Goal: Task Accomplishment & Management: Complete application form

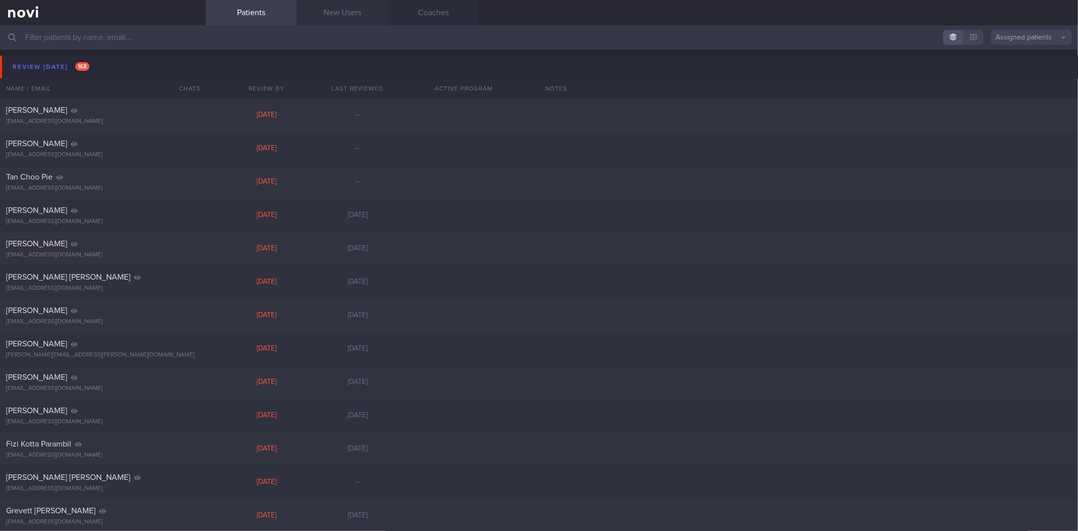
click at [332, 20] on link "New Users" at bounding box center [342, 12] width 91 height 25
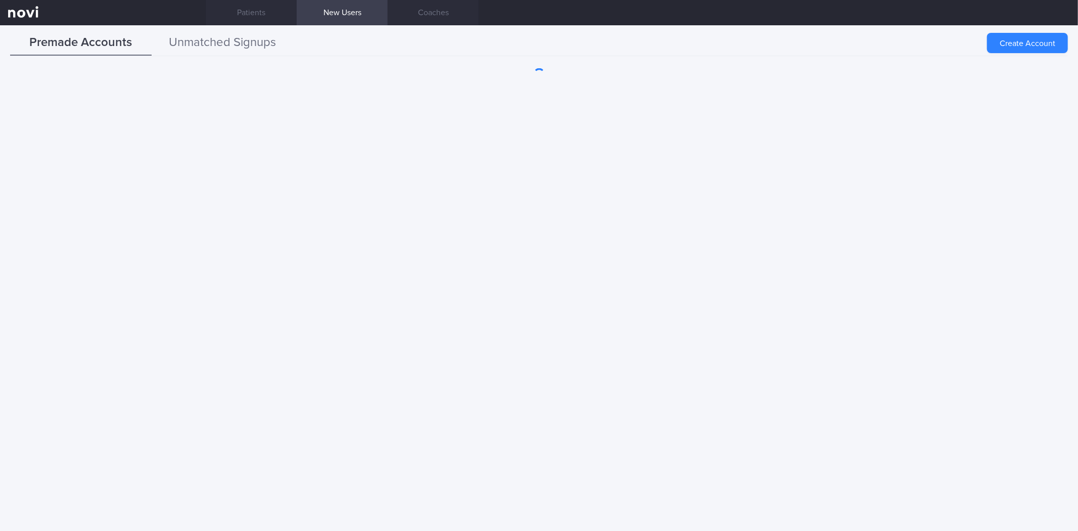
click at [290, 37] on button "Unmatched Signups" at bounding box center [223, 42] width 142 height 25
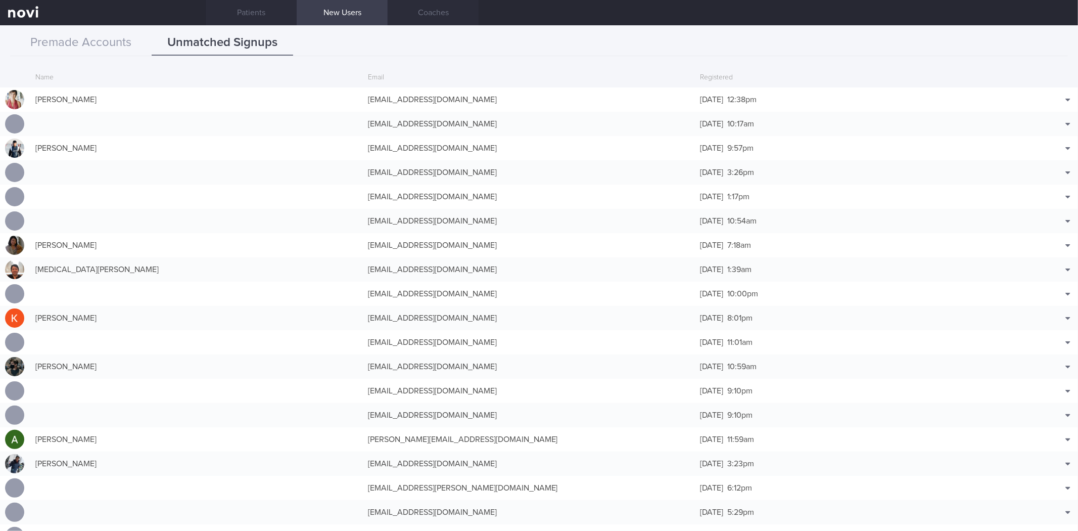
click at [78, 28] on div "Premade Accounts Unmatched Signups Create Account Name Email Created TL [PERSON…" at bounding box center [539, 277] width 1078 height 505
click at [78, 36] on button "Premade Accounts" at bounding box center [81, 42] width 142 height 25
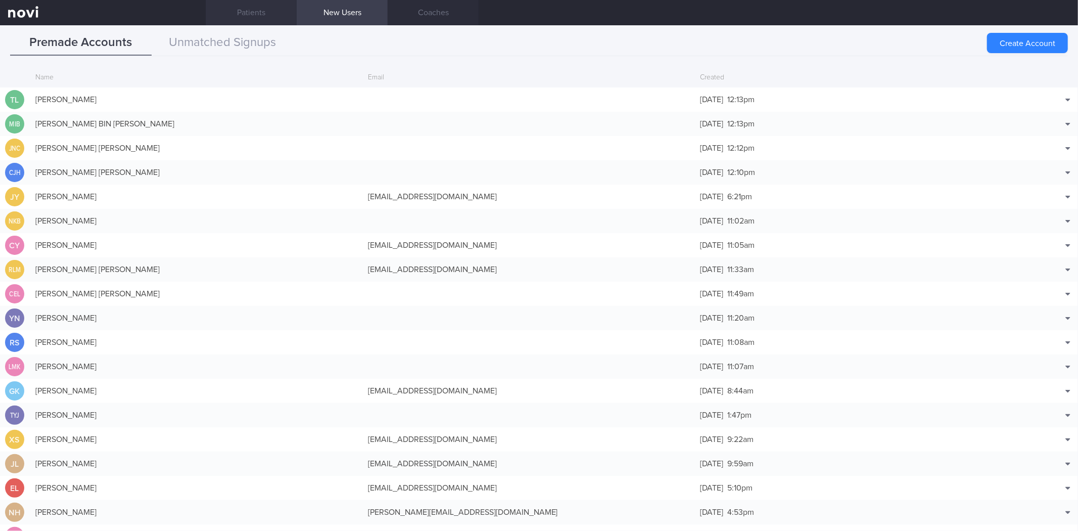
click at [244, 7] on link "Patients" at bounding box center [251, 12] width 91 height 25
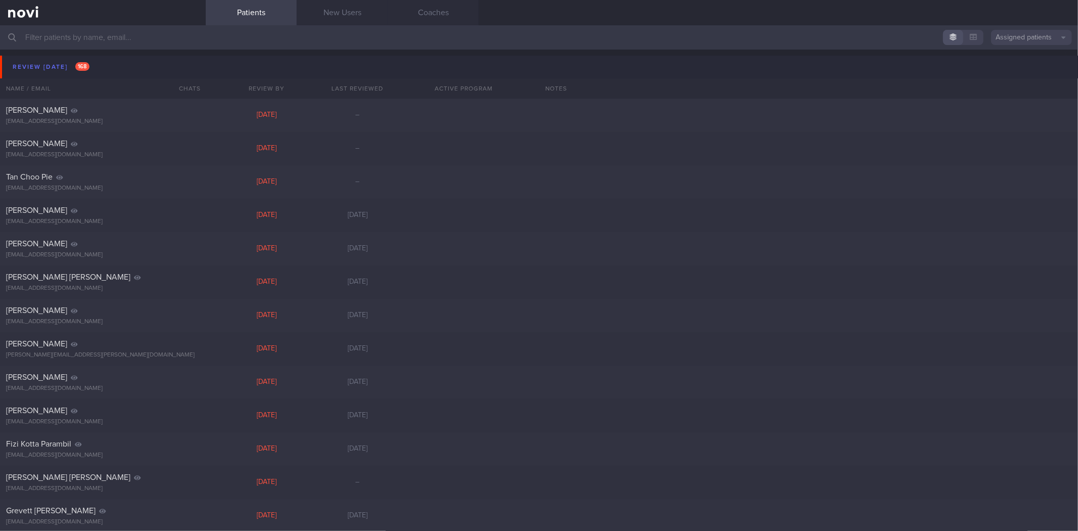
click at [248, 28] on input "text" at bounding box center [539, 37] width 1078 height 24
type input "v"
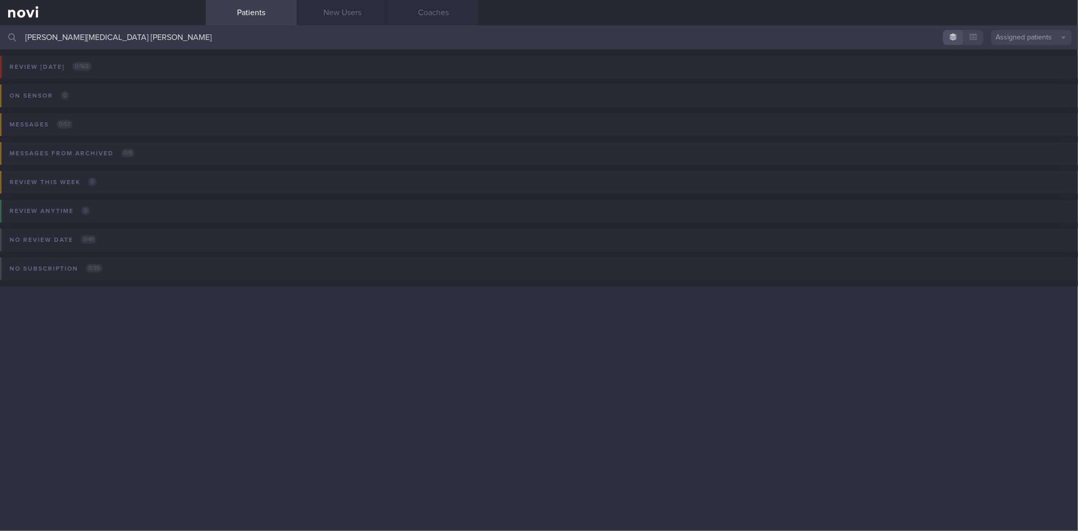
drag, startPoint x: 91, startPoint y: 32, endPoint x: 172, endPoint y: 50, distance: 82.7
click at [172, 50] on div "[PERSON_NAME][MEDICAL_DATA] [PERSON_NAME] Assigned patients Assigned patients A…" at bounding box center [539, 277] width 1078 height 505
type input "[PERSON_NAME][MEDICAL_DATA]"
click at [1011, 35] on button "Assigned patients" at bounding box center [1031, 37] width 81 height 15
click at [1010, 72] on button "All active patients" at bounding box center [1031, 69] width 81 height 15
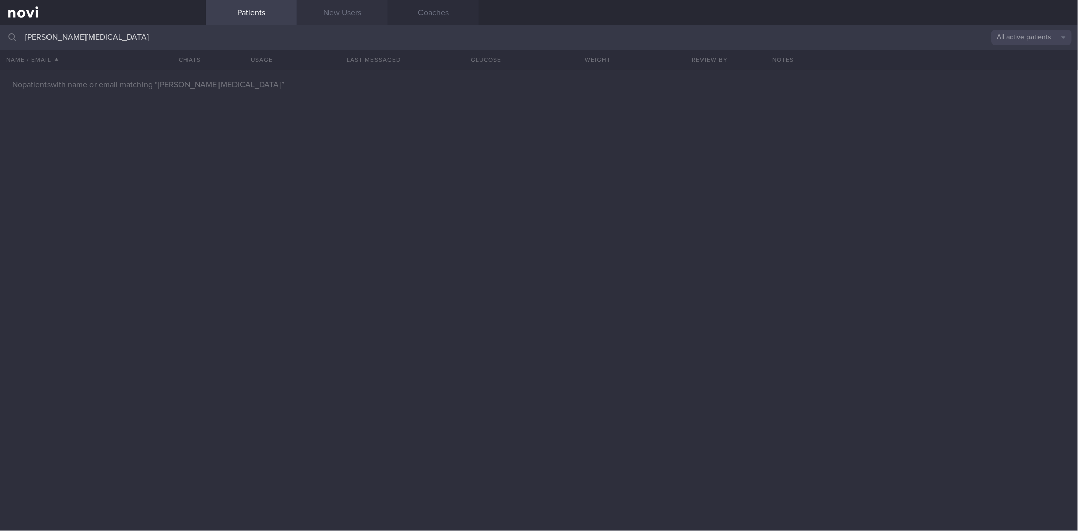
click at [360, 3] on link "New Users" at bounding box center [342, 12] width 91 height 25
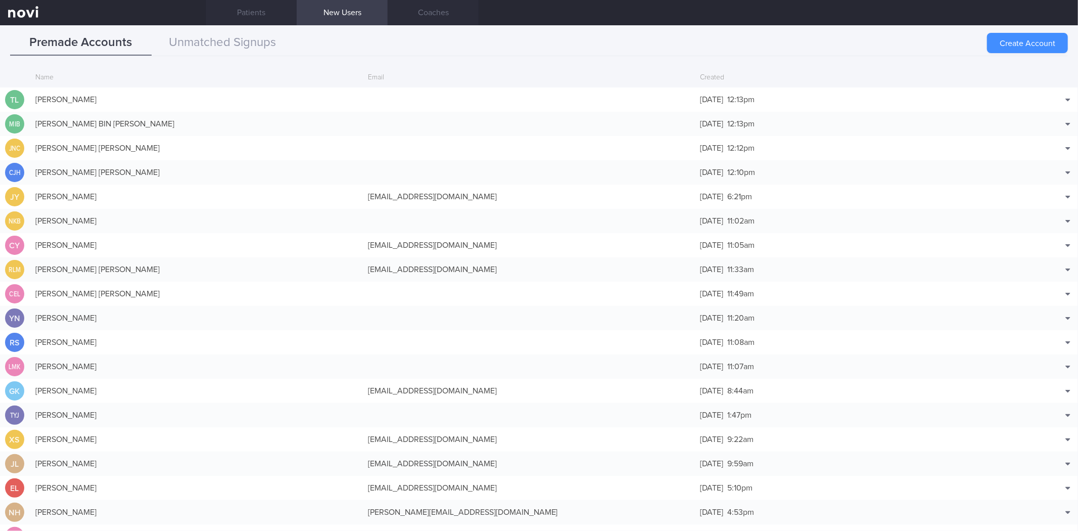
click at [1020, 41] on button "Create Account" at bounding box center [1027, 43] width 81 height 20
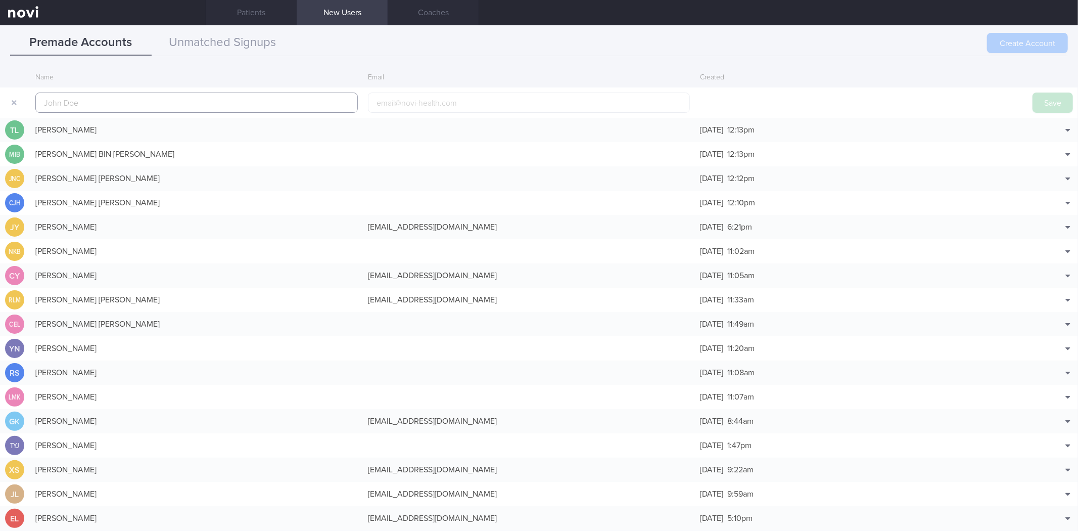
scroll to position [24, 0]
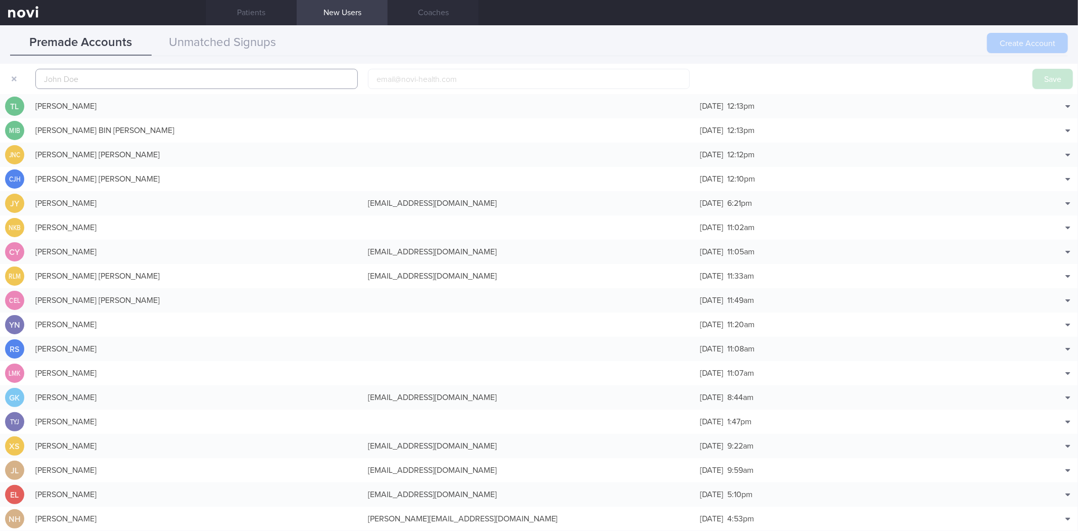
paste input "[PERSON_NAME][MEDICAL_DATA] [PERSON_NAME]"
type input "[PERSON_NAME][MEDICAL_DATA] [PERSON_NAME]"
click at [496, 84] on input "email" at bounding box center [529, 79] width 322 height 20
paste input "[EMAIL_ADDRESS][DOMAIN_NAME]"
click at [370, 82] on input "[EMAIL_ADDRESS][DOMAIN_NAME]" at bounding box center [529, 79] width 322 height 20
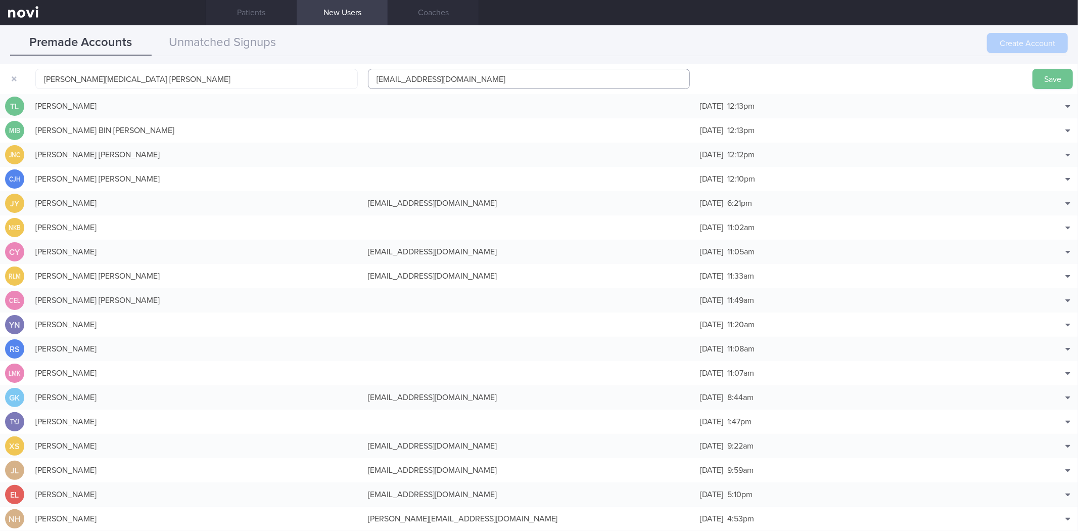
type input "[EMAIL_ADDRESS][DOMAIN_NAME]"
click at [1050, 77] on button "Save" at bounding box center [1053, 79] width 40 height 20
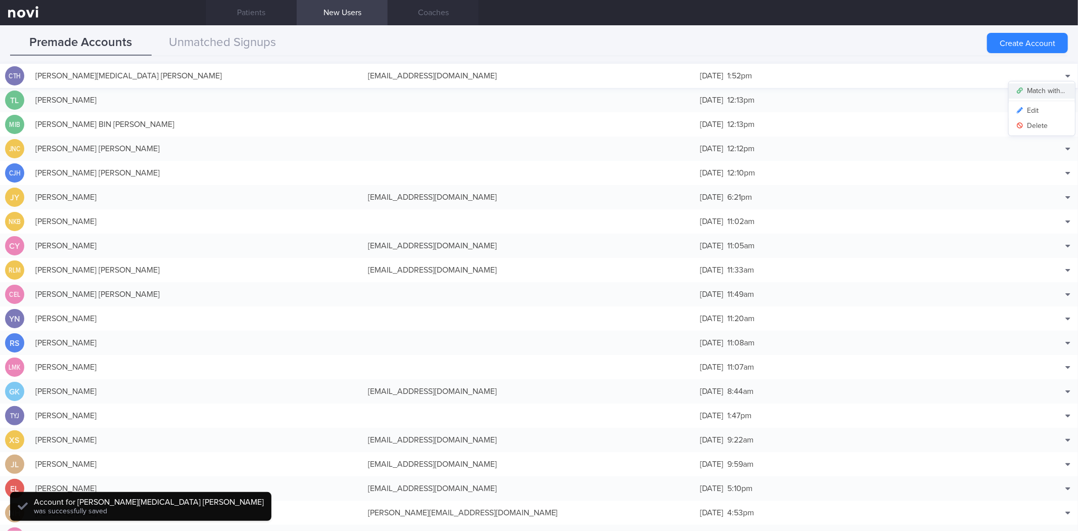
click at [1063, 84] on button "Match with..." at bounding box center [1042, 90] width 66 height 15
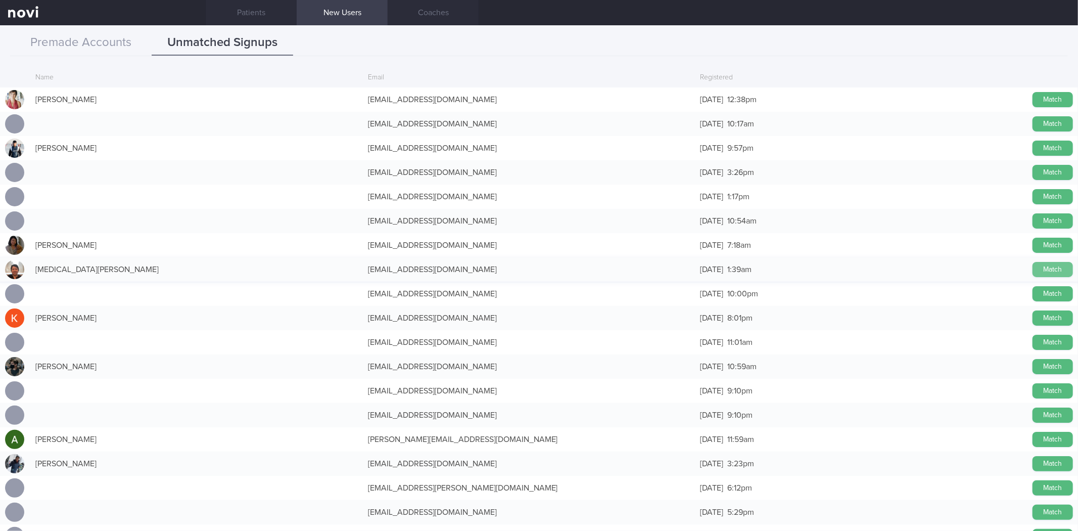
click at [1040, 268] on button "Match" at bounding box center [1053, 269] width 40 height 15
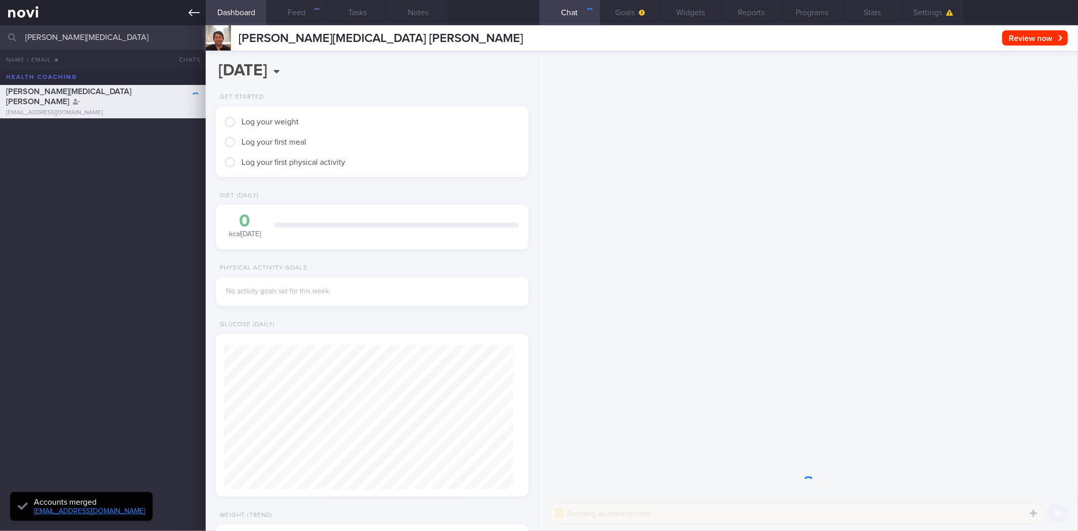
scroll to position [145, 290]
click at [935, 18] on button "Settings" at bounding box center [933, 12] width 61 height 25
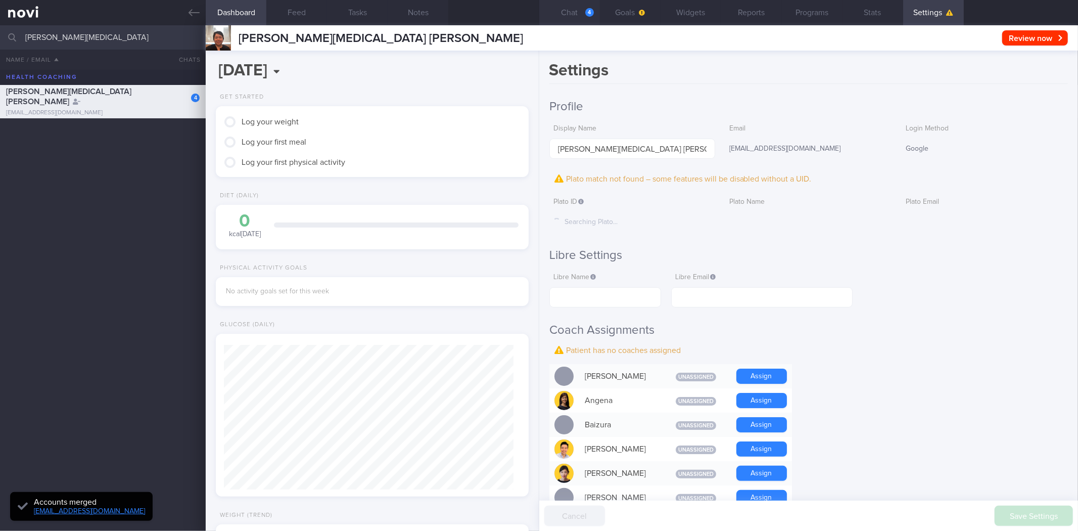
click at [590, 15] on div "4" at bounding box center [589, 12] width 9 height 9
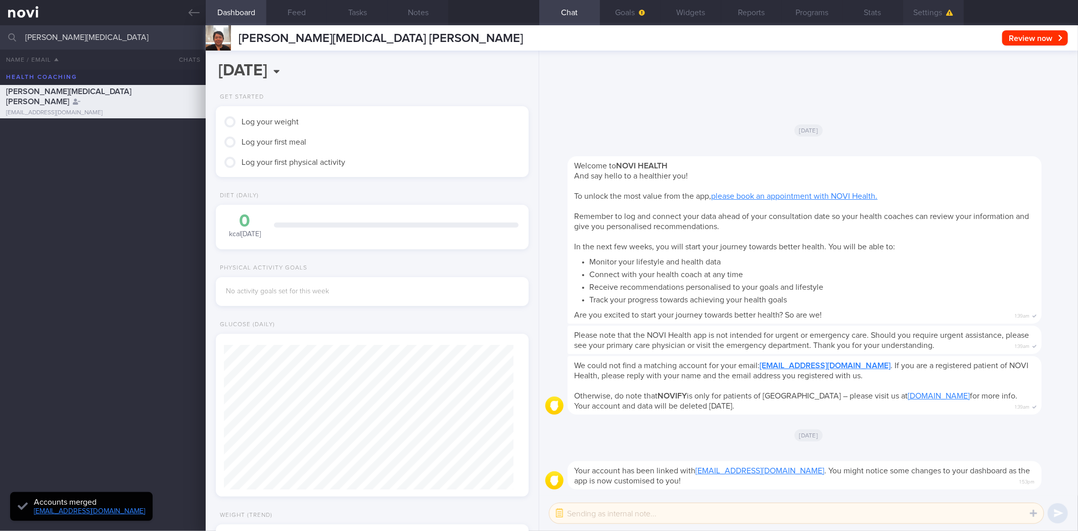
click at [956, 17] on button "Settings" at bounding box center [933, 12] width 61 height 25
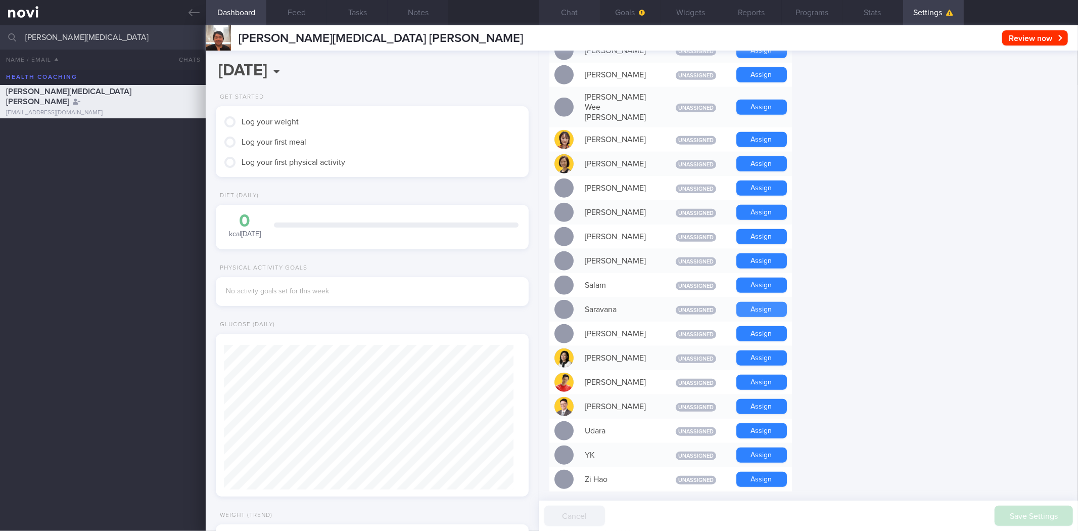
scroll to position [674, 0]
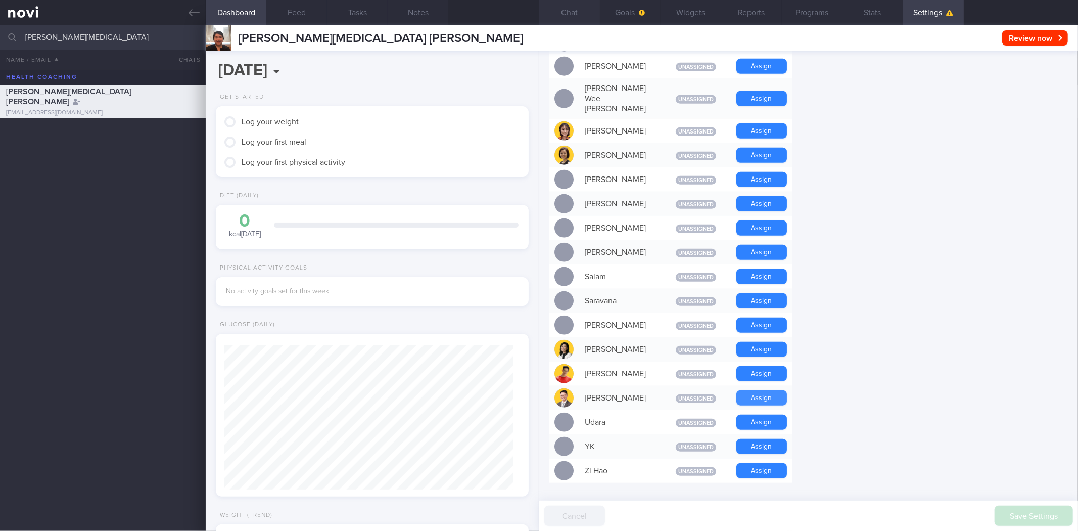
click at [760, 390] on button "Assign" at bounding box center [761, 397] width 51 height 15
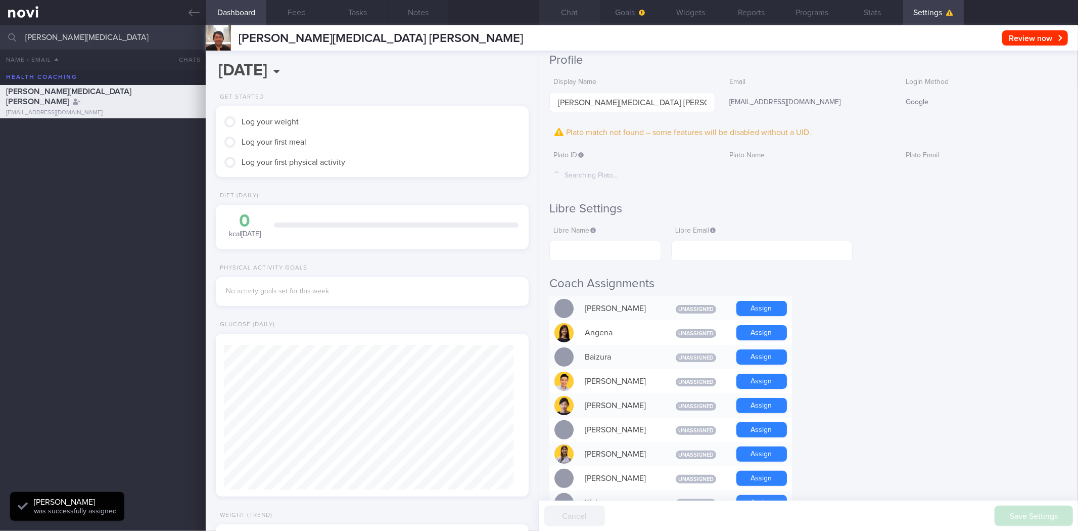
scroll to position [0, 0]
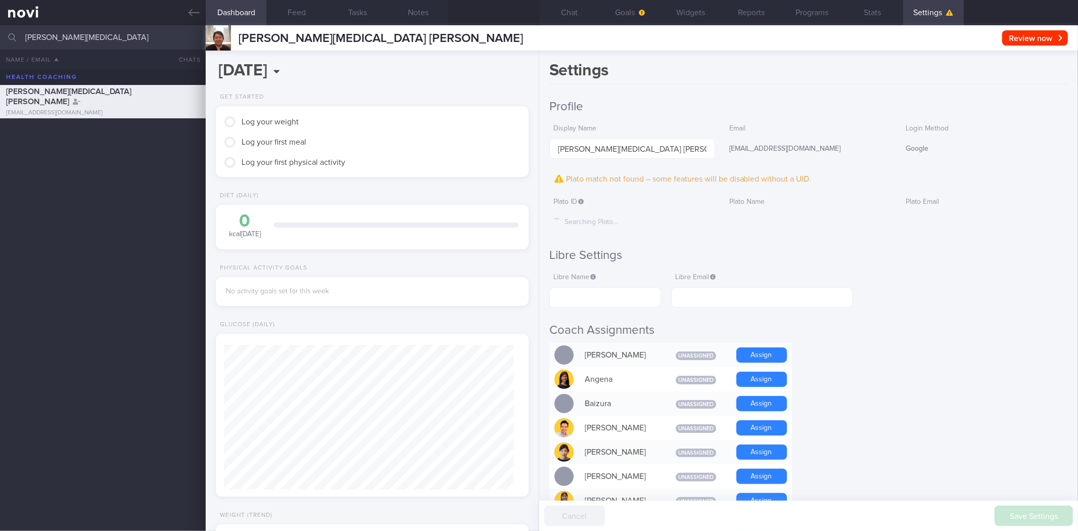
scroll to position [145, 290]
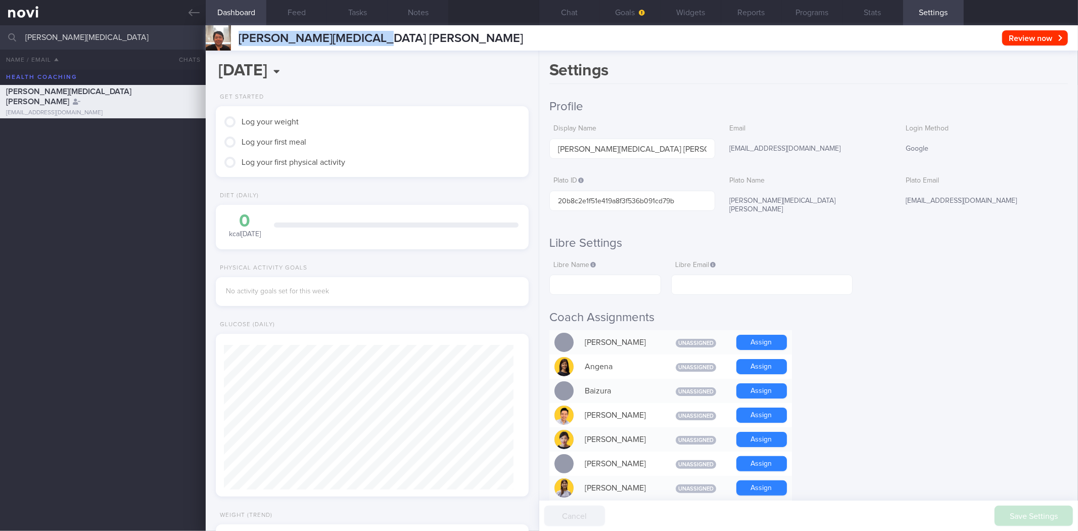
drag, startPoint x: 241, startPoint y: 36, endPoint x: 401, endPoint y: 41, distance: 160.8
click at [401, 41] on div "[PERSON_NAME][MEDICAL_DATA] [PERSON_NAME] [PERSON_NAME][MEDICAL_DATA] [PERSON_N…" at bounding box center [642, 37] width 872 height 25
copy span "[PERSON_NAME][MEDICAL_DATA] [PERSON_NAME]"
